Goal: Navigation & Orientation: Find specific page/section

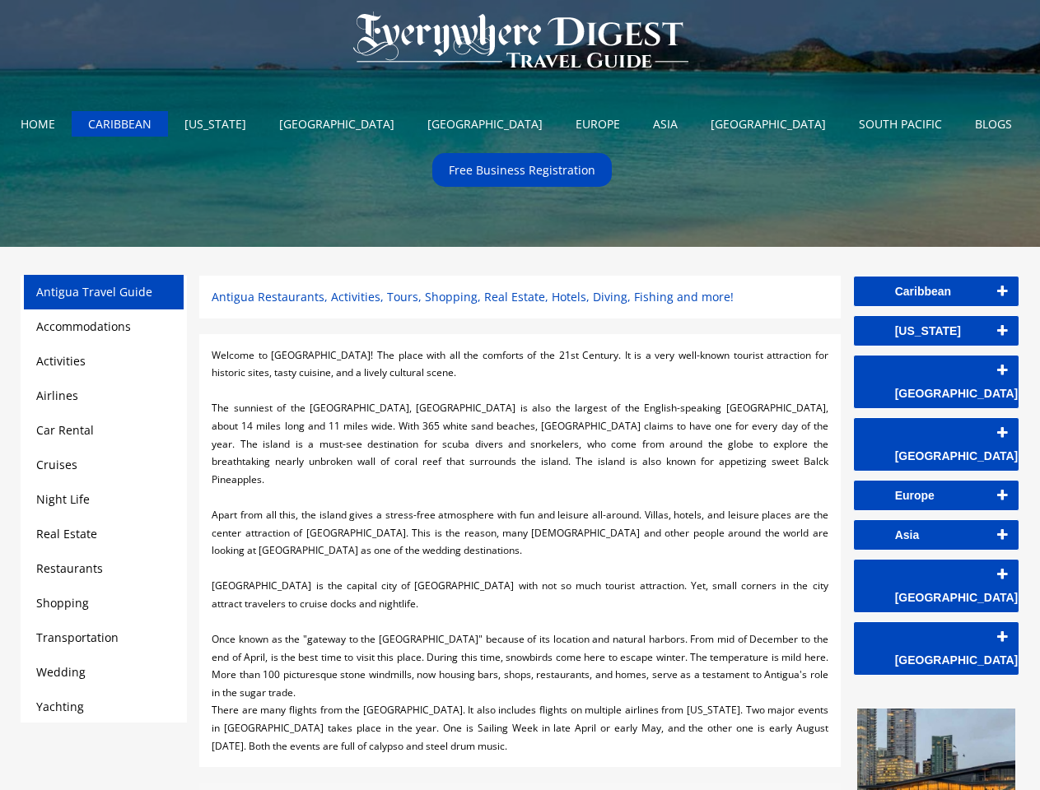
click at [519, 395] on div at bounding box center [520, 391] width 616 height 18
click at [520, 44] on img at bounding box center [520, 41] width 367 height 82
click at [936, 291] on link "Caribbean" at bounding box center [936, 292] width 165 height 30
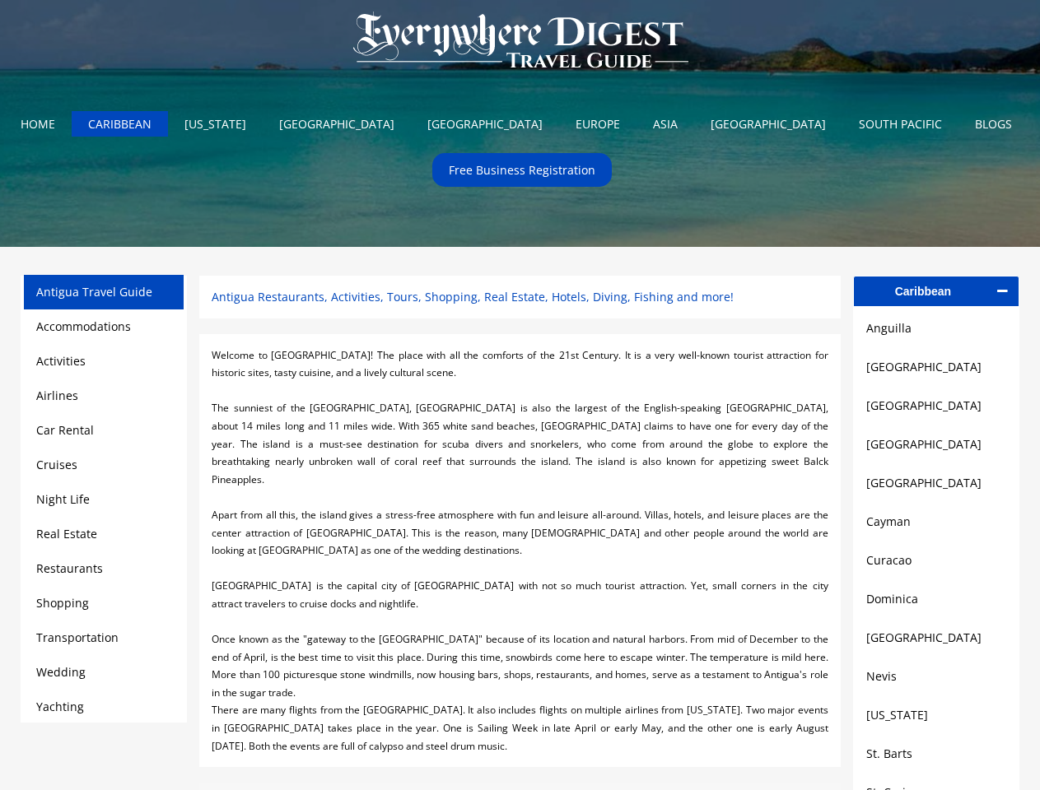
click at [936, 331] on link "Anguilla" at bounding box center [936, 329] width 140 height 20
click at [936, 370] on link "[GEOGRAPHIC_DATA]" at bounding box center [936, 367] width 140 height 20
click at [936, 410] on link "[GEOGRAPHIC_DATA]" at bounding box center [936, 406] width 140 height 20
click at [936, 449] on link "[GEOGRAPHIC_DATA]" at bounding box center [936, 445] width 140 height 20
click at [936, 489] on link "[GEOGRAPHIC_DATA]" at bounding box center [936, 483] width 140 height 20
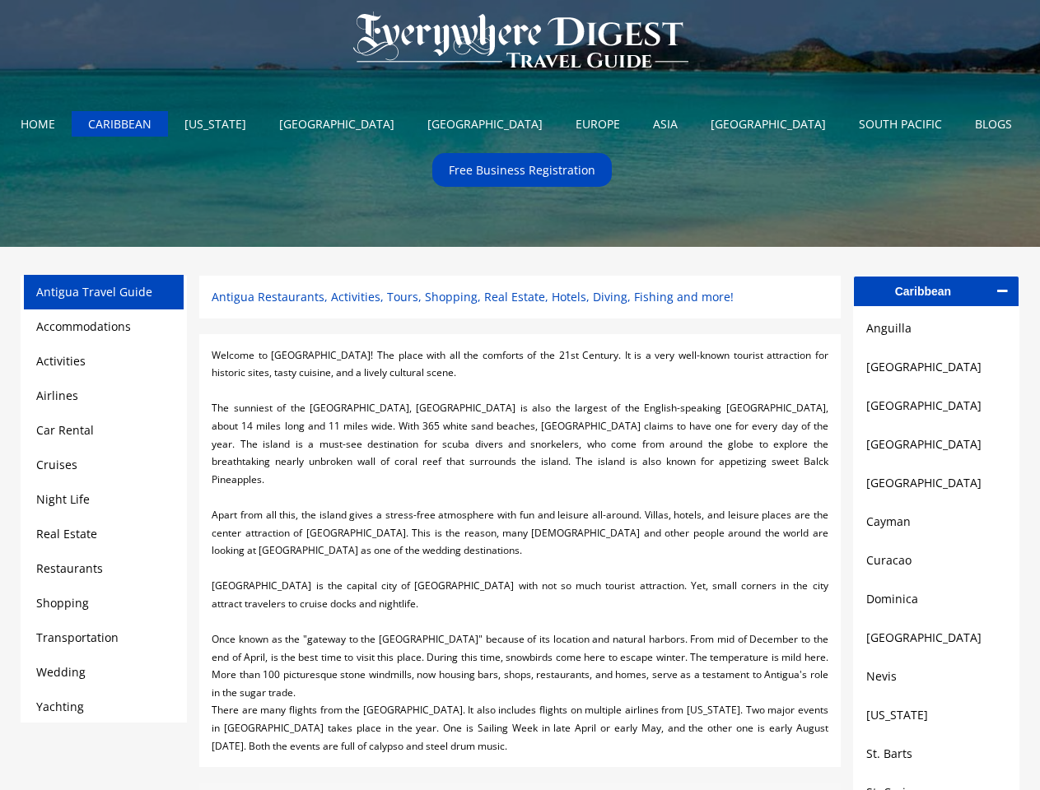
click at [936, 528] on link "Cayman" at bounding box center [936, 522] width 140 height 20
